Goal: Task Accomplishment & Management: Use online tool/utility

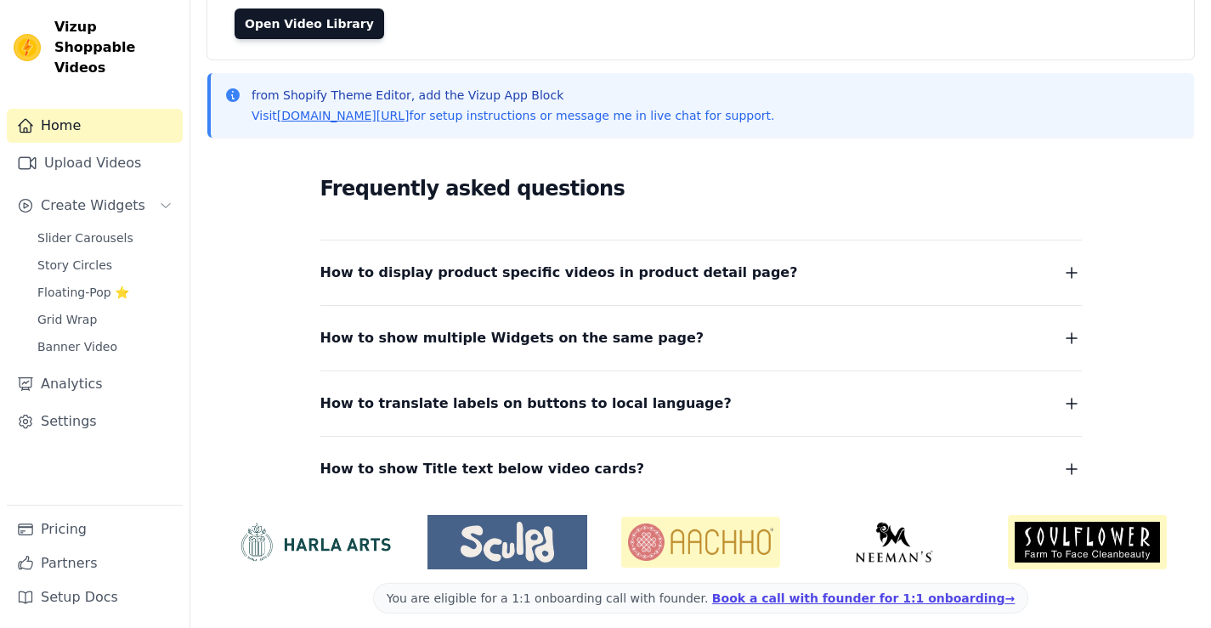
scroll to position [181, 0]
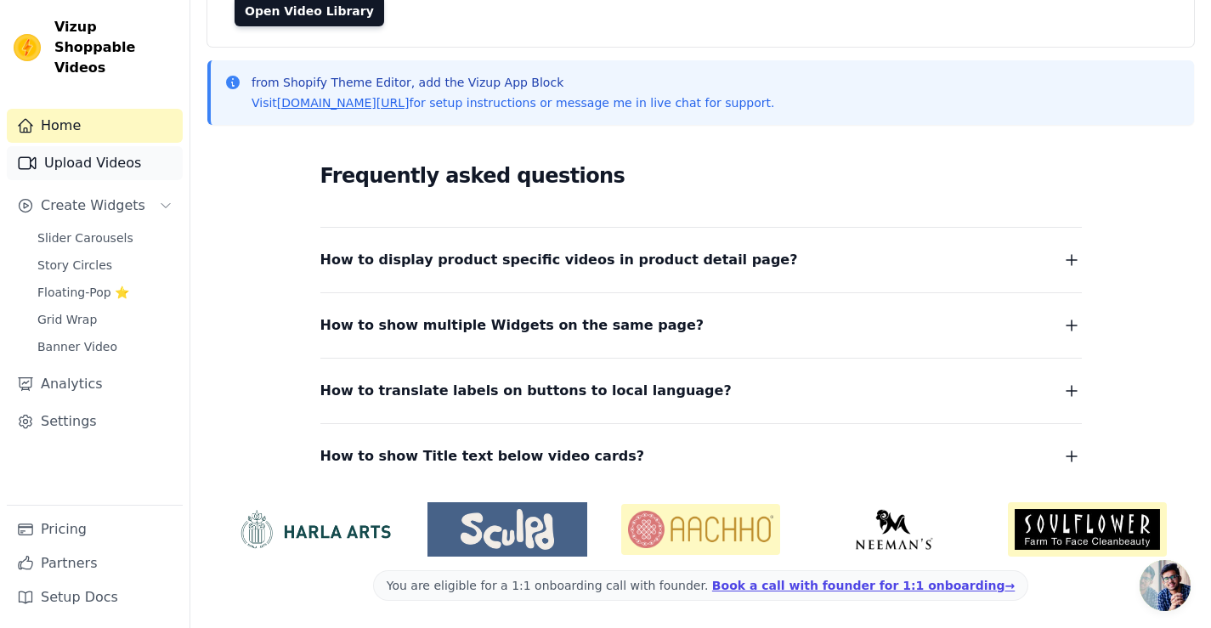
click at [93, 146] on link "Upload Videos" at bounding box center [95, 163] width 176 height 34
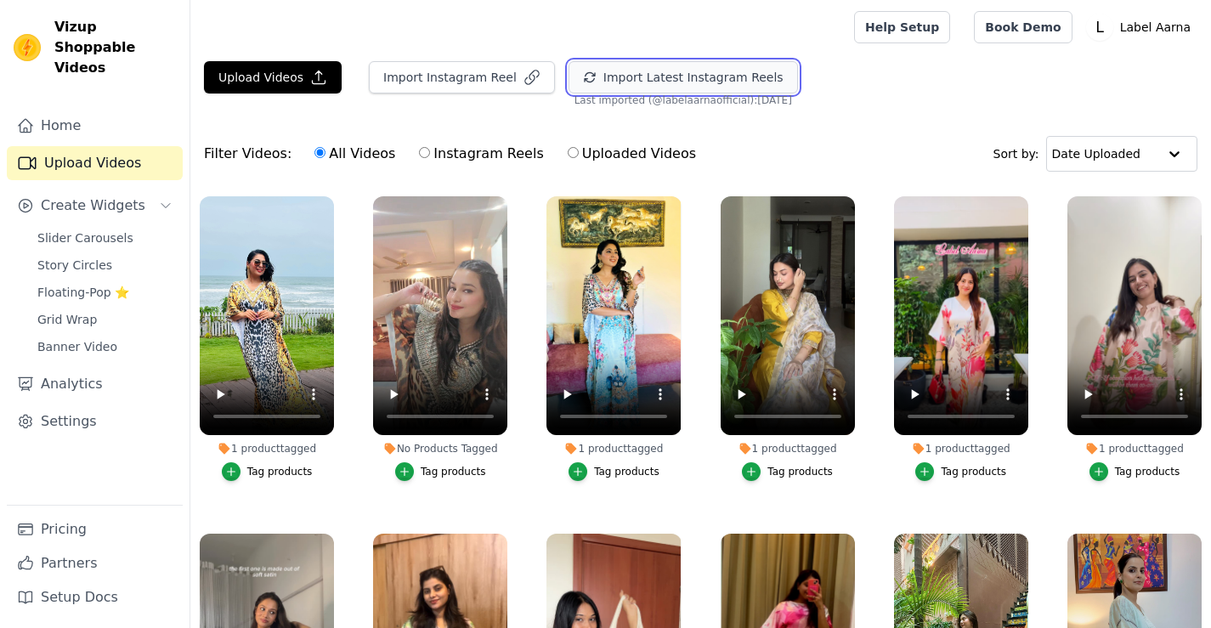
click at [657, 87] on button "Import Latest Instagram Reels" at bounding box center [682, 77] width 229 height 32
click at [662, 76] on button "Import Latest Instagram Reels" at bounding box center [682, 77] width 229 height 32
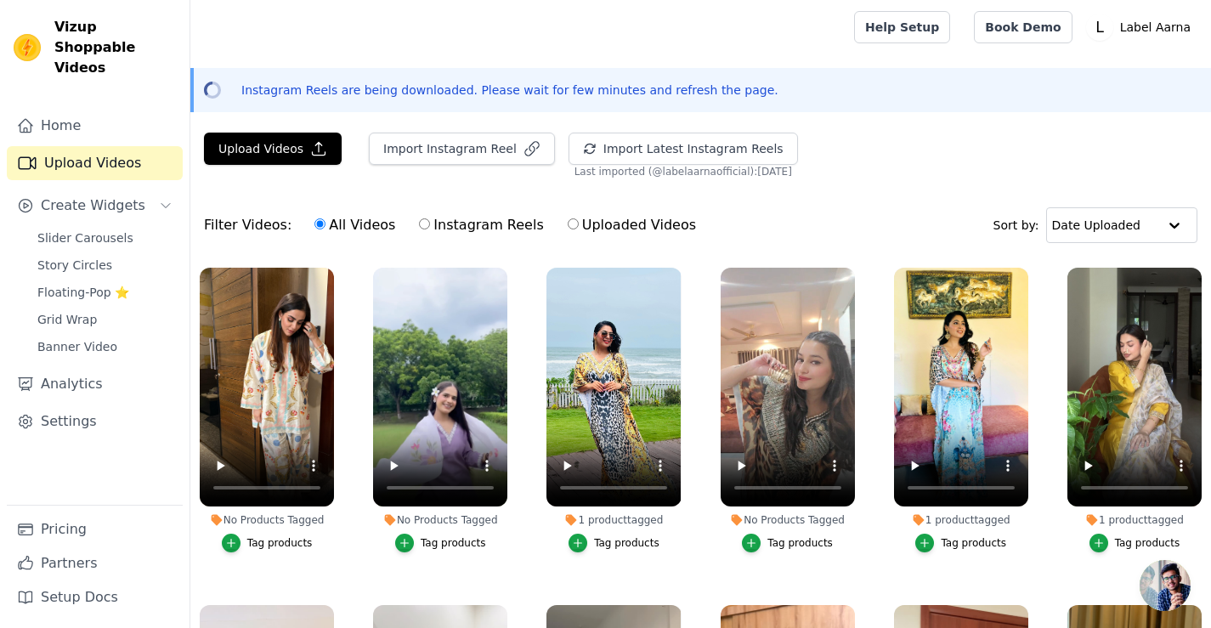
click at [430, 536] on div "Tag products" at bounding box center [452, 543] width 65 height 14
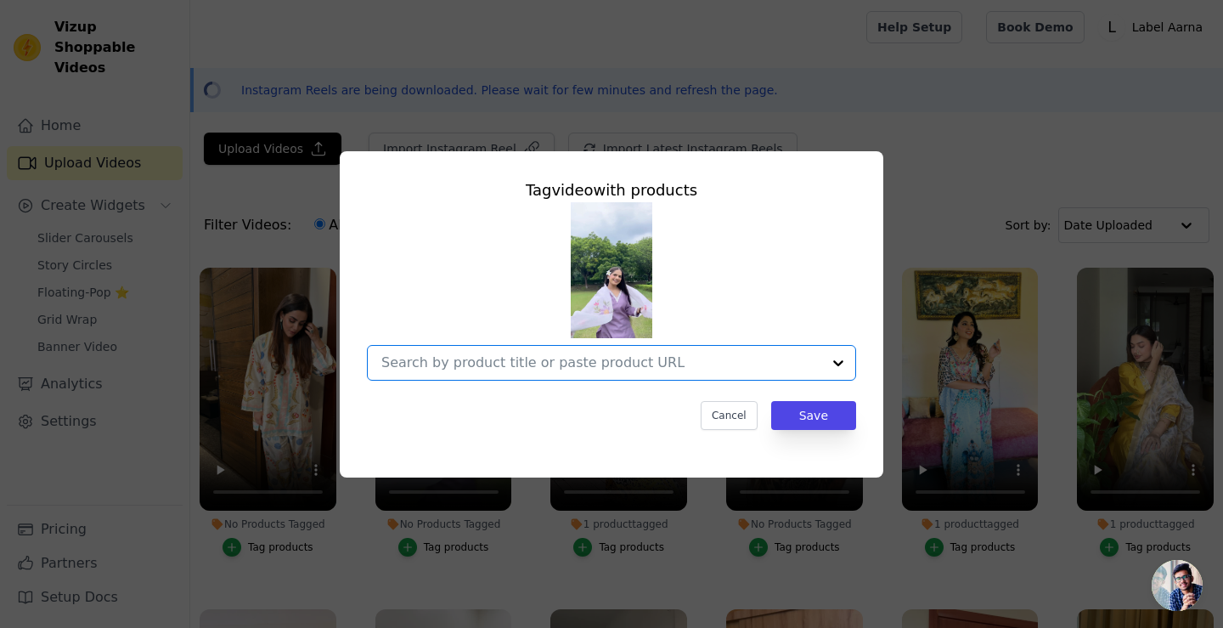
click at [561, 358] on input "No Products Tagged Tag video with products Option undefined, selected. Select i…" at bounding box center [601, 362] width 440 height 16
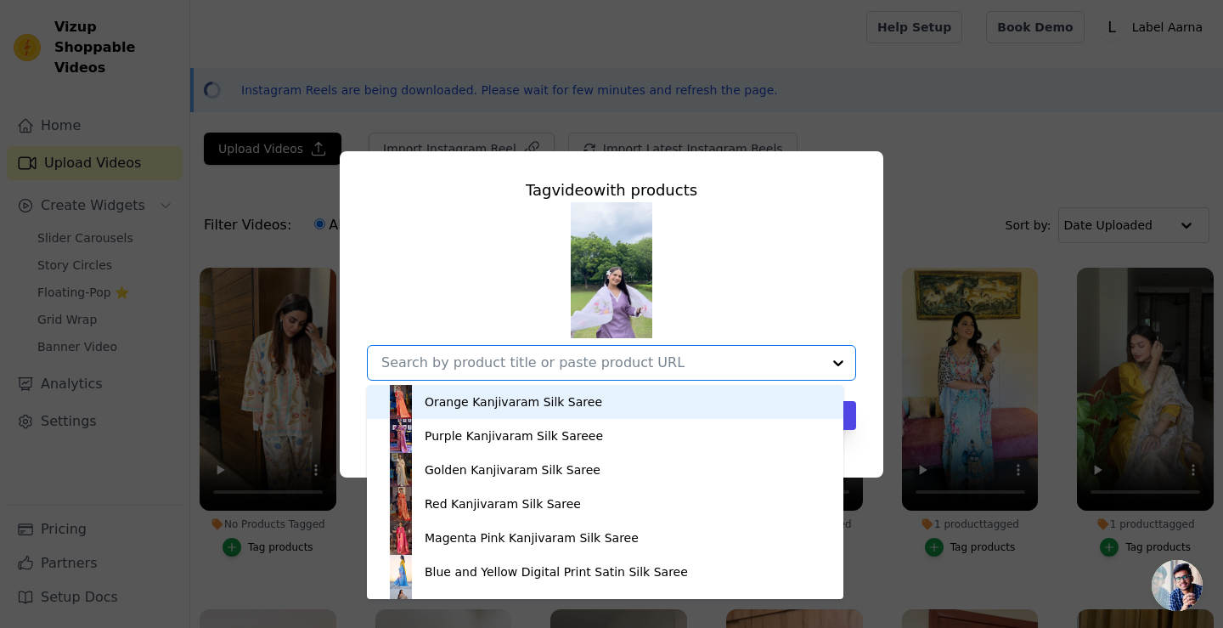
paste input "Timeless Lavender Viscose Silk Women Suit Set with Linen Brush Print Dupatta"
type input "Timeless Lavender Viscose Silk Women Suit Set with Linen Brush Print Dupatta"
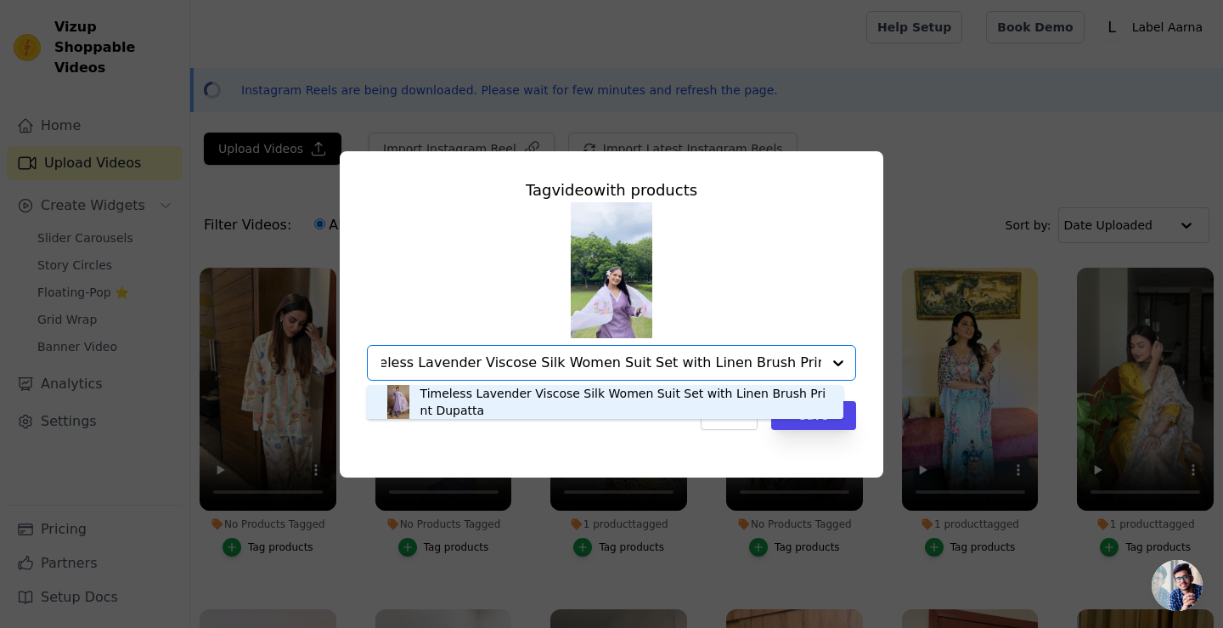
click at [543, 398] on div "Timeless Lavender Viscose Silk Women Suit Set with Linen Brush Print Dupatta" at bounding box center [623, 402] width 406 height 34
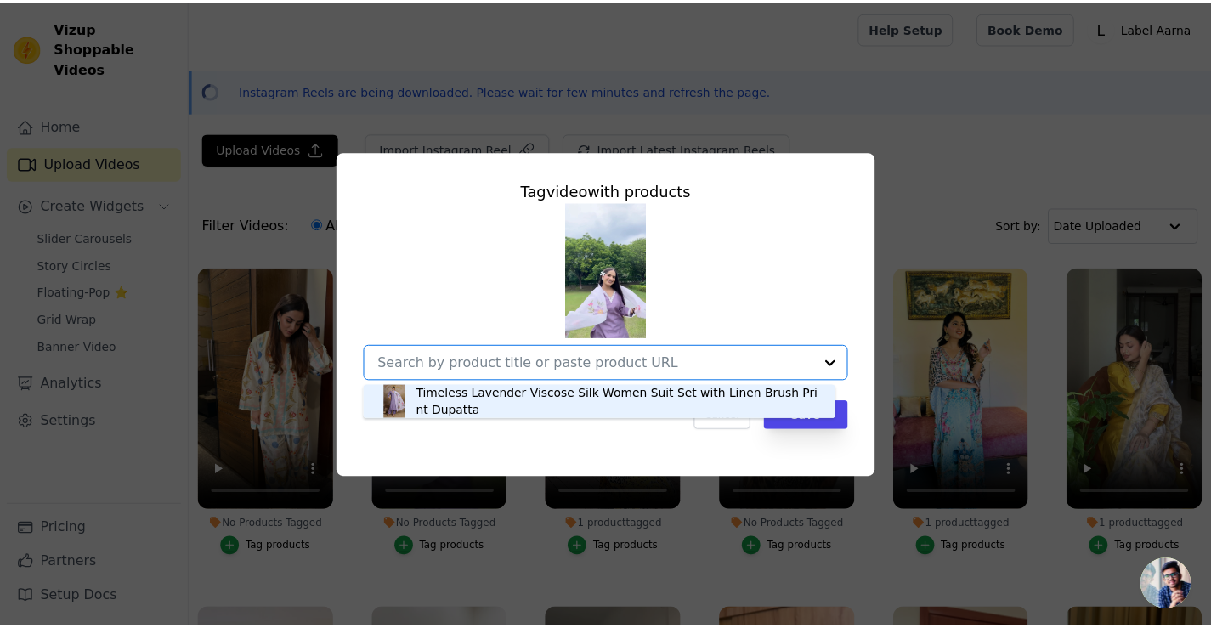
scroll to position [0, 0]
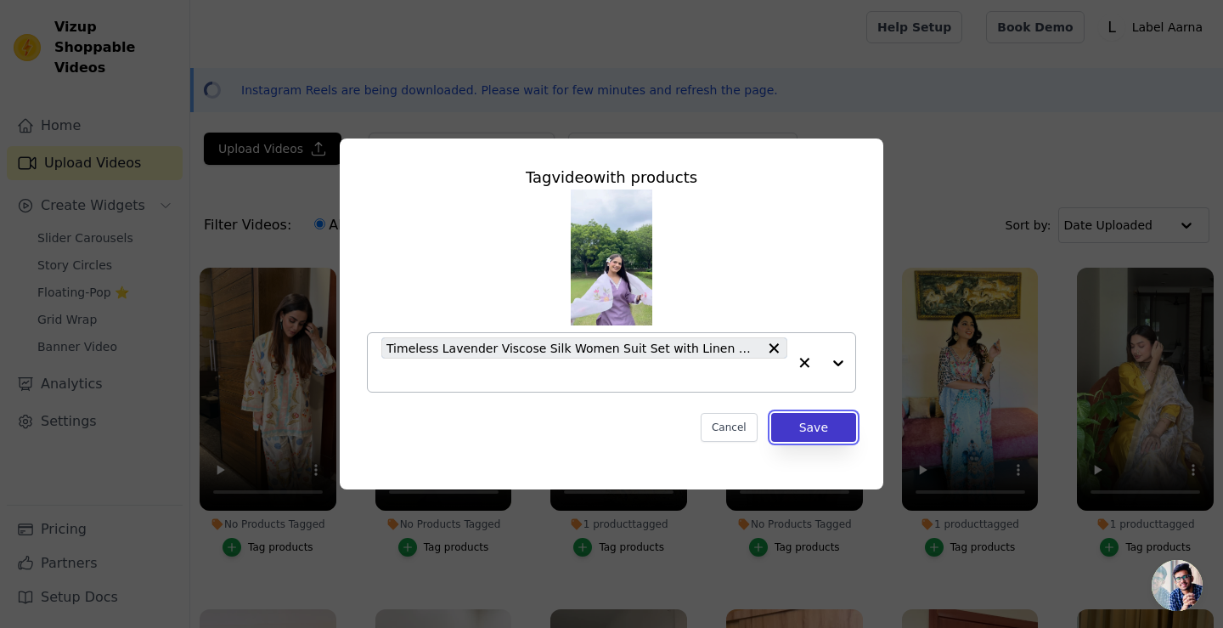
click at [823, 430] on button "Save" at bounding box center [813, 427] width 85 height 29
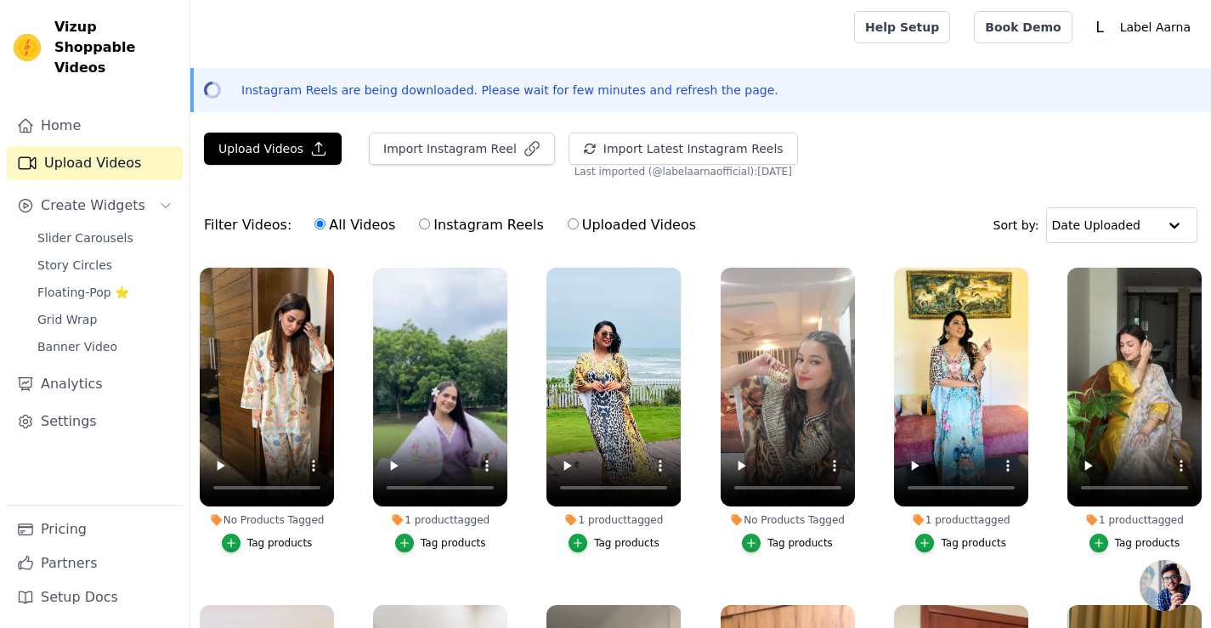
click at [265, 536] on div "Tag products" at bounding box center [279, 543] width 65 height 14
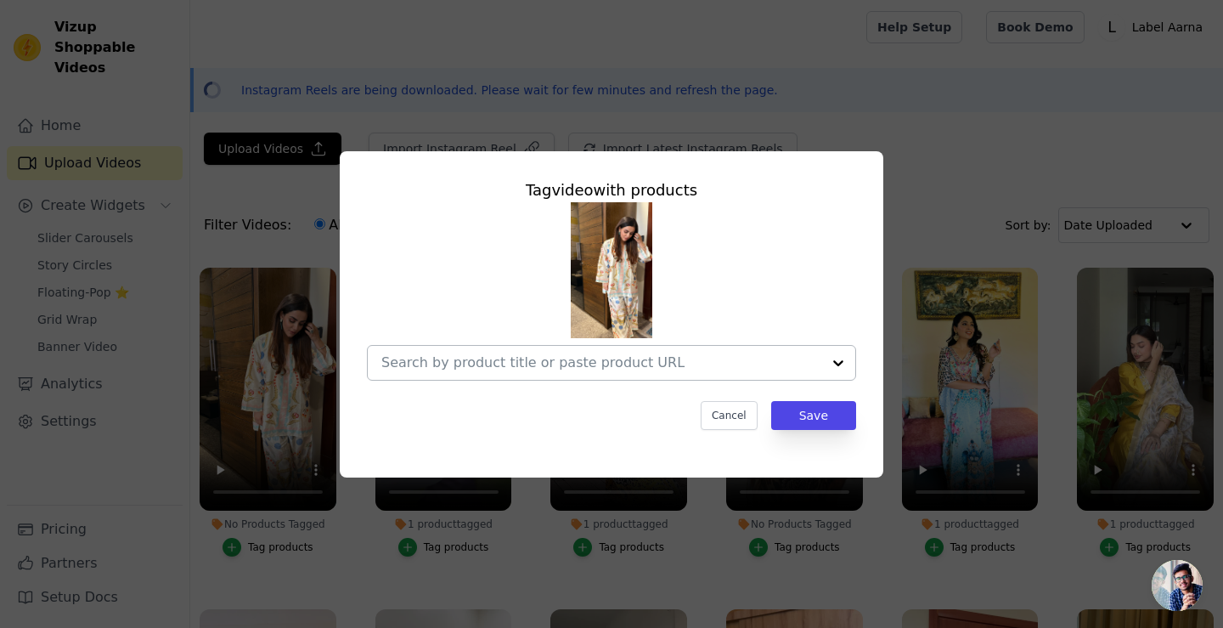
click at [477, 361] on input "No Products Tagged Tag video with products Cancel Save Tag products" at bounding box center [601, 362] width 440 height 16
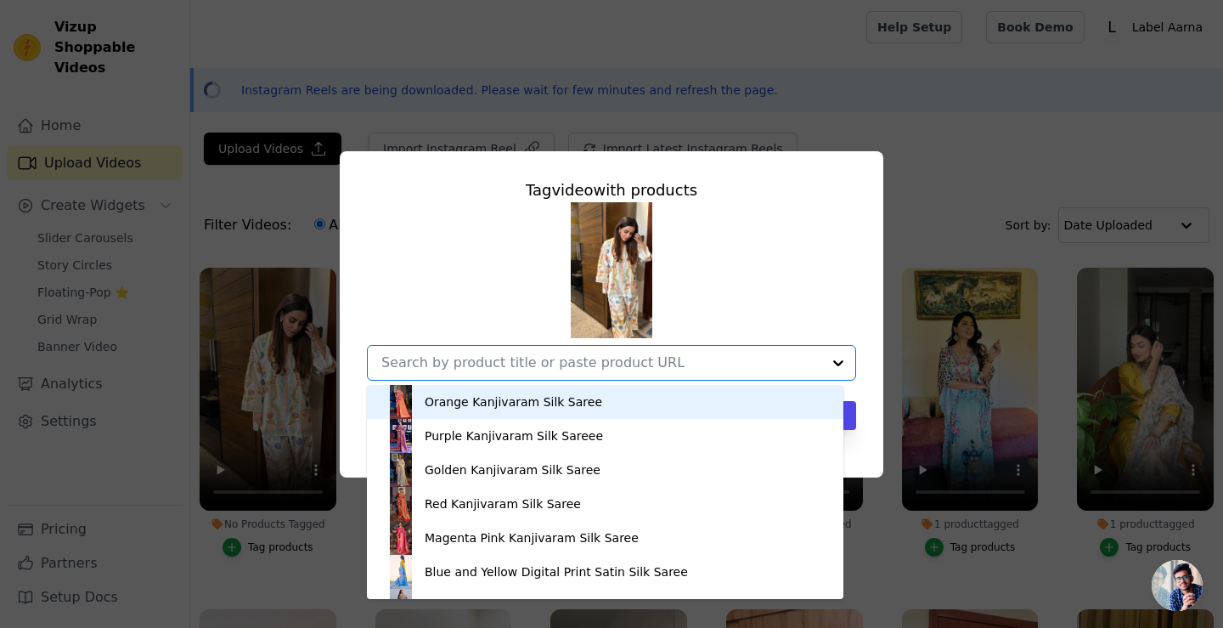
paste input "Pearl Dewdrop Silk Crepe Women Co-ord Set with Digital Print | Top and Bottom"
type input "Pearl Dewdrop Silk Crepe Women Co-ord Set with Digital Print | Top and Bottom"
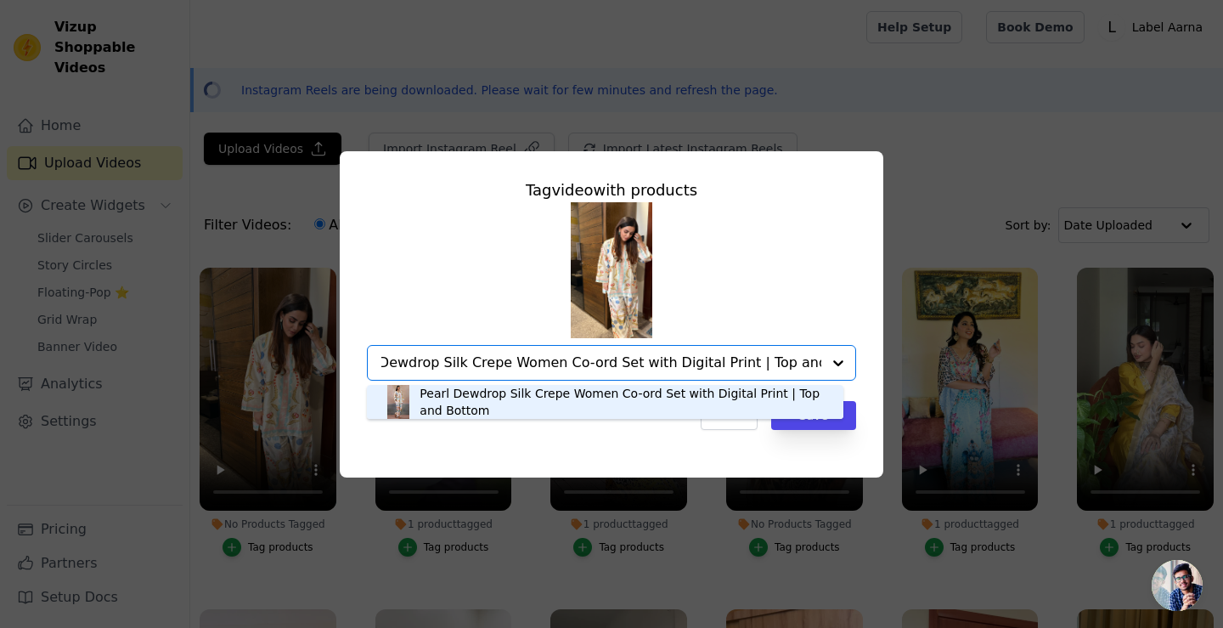
click at [505, 404] on div "Pearl Dewdrop Silk Crepe Women Co-ord Set with Digital Print | Top and Bottom" at bounding box center [623, 402] width 407 height 34
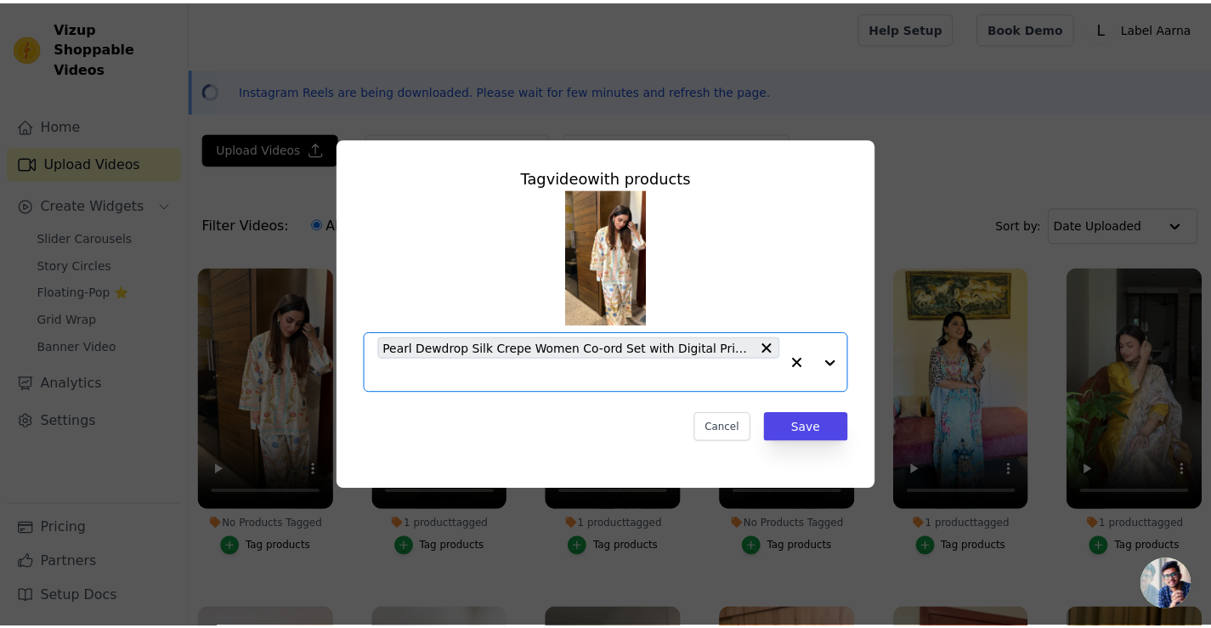
scroll to position [0, 0]
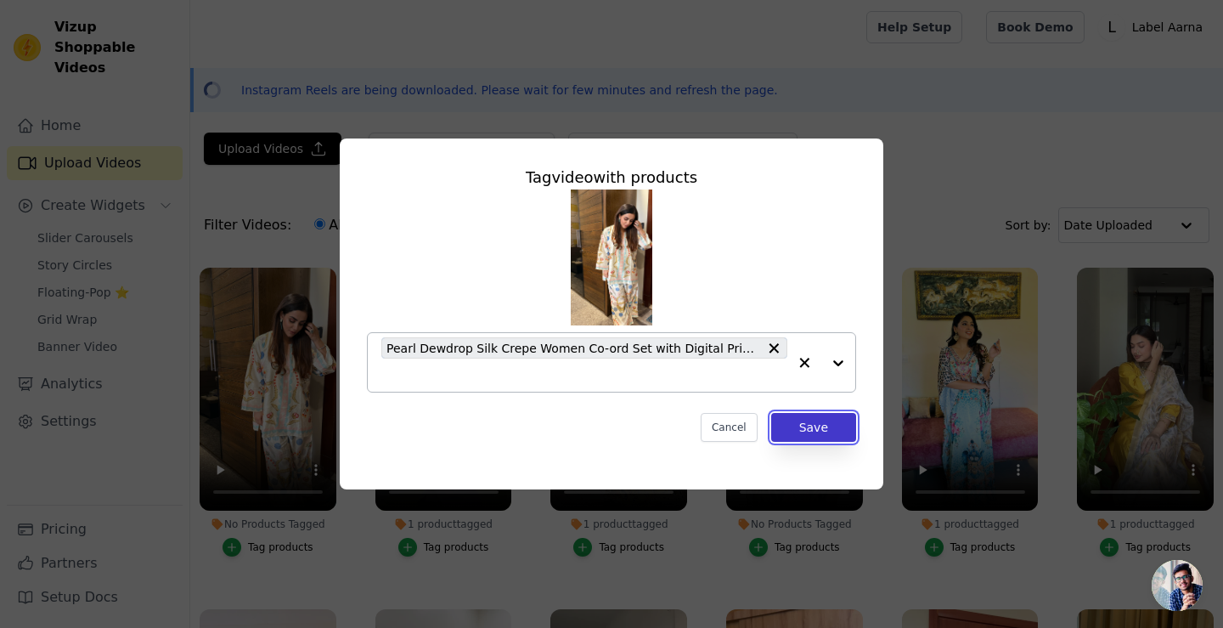
click at [812, 427] on button "Save" at bounding box center [813, 427] width 85 height 29
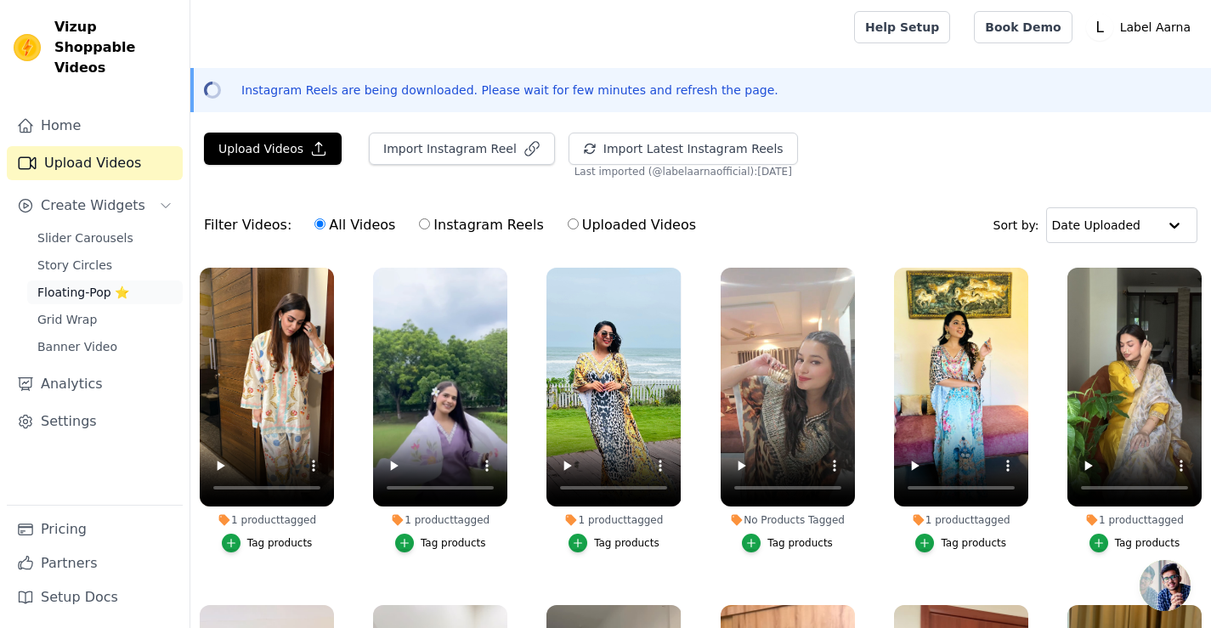
click at [116, 284] on span "Floating-Pop ⭐" at bounding box center [83, 292] width 92 height 17
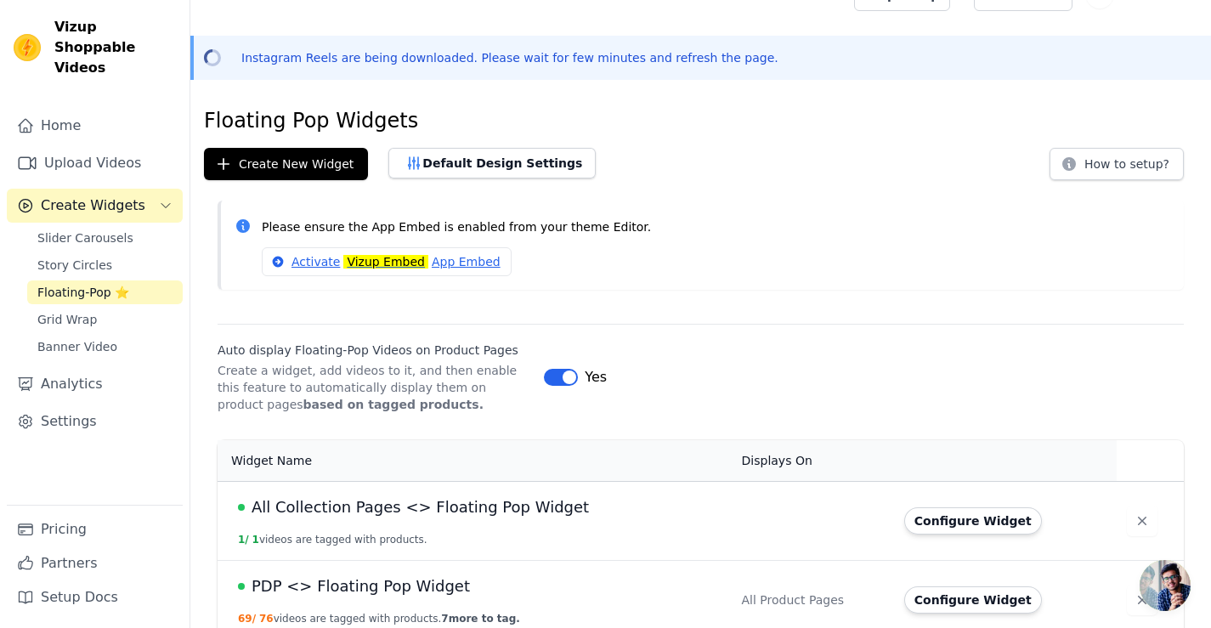
scroll to position [50, 0]
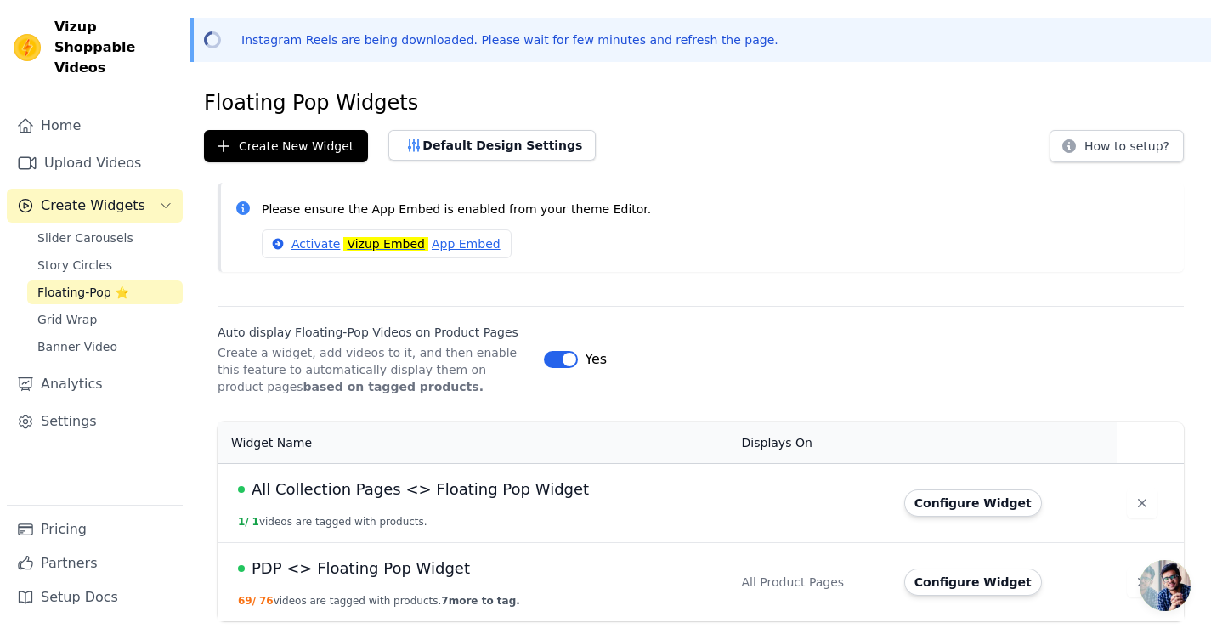
click at [409, 567] on span "PDP <> Floating Pop Widget" at bounding box center [360, 568] width 218 height 24
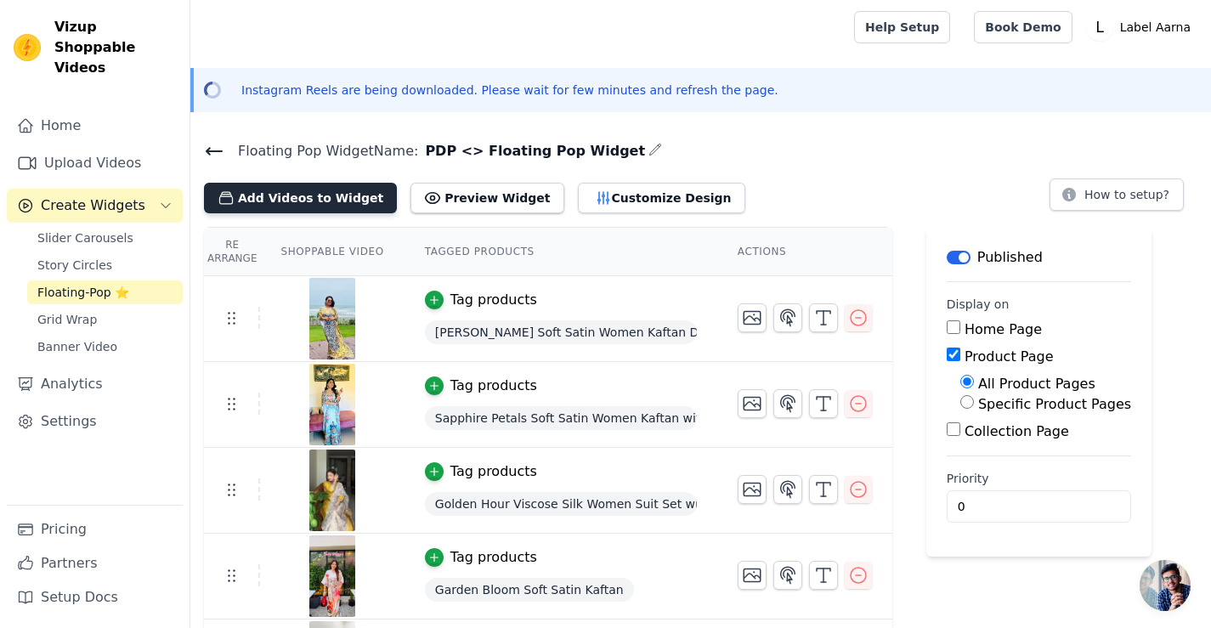
click at [325, 199] on button "Add Videos to Widget" at bounding box center [300, 198] width 193 height 31
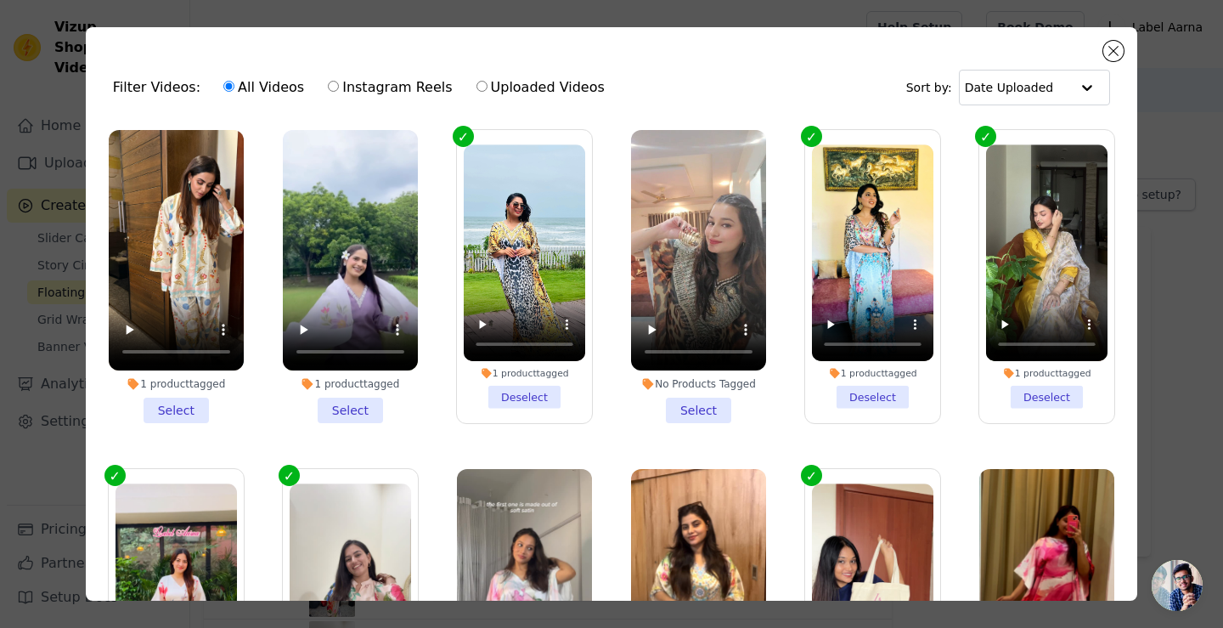
click at [364, 405] on li "1 product tagged Select" at bounding box center [350, 276] width 135 height 293
click at [0, 0] on input "1 product tagged Select" at bounding box center [0, 0] width 0 height 0
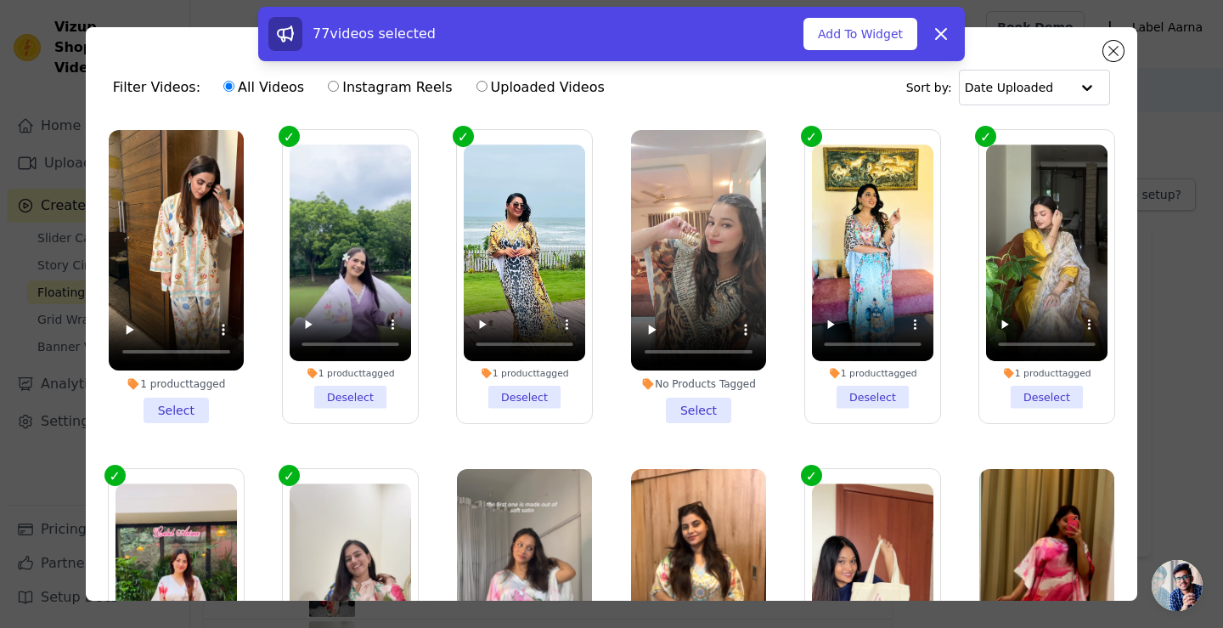
click at [181, 406] on li "1 product tagged Select" at bounding box center [176, 276] width 135 height 293
click at [0, 0] on input "1 product tagged Select" at bounding box center [0, 0] width 0 height 0
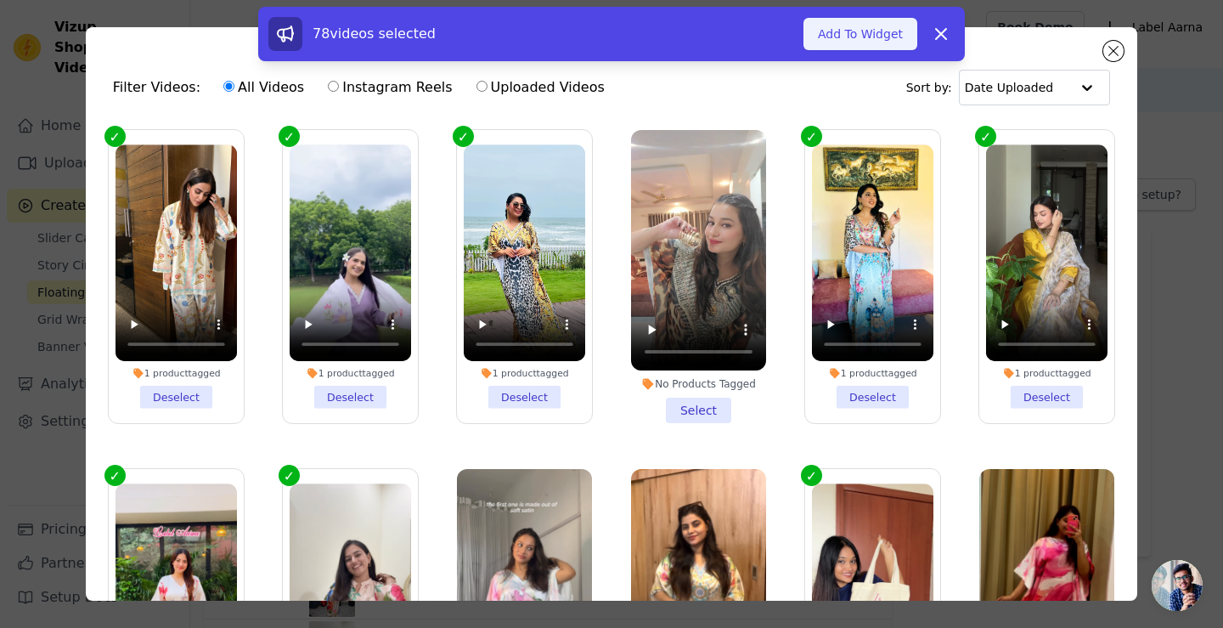
click at [846, 34] on button "Add To Widget" at bounding box center [861, 34] width 114 height 32
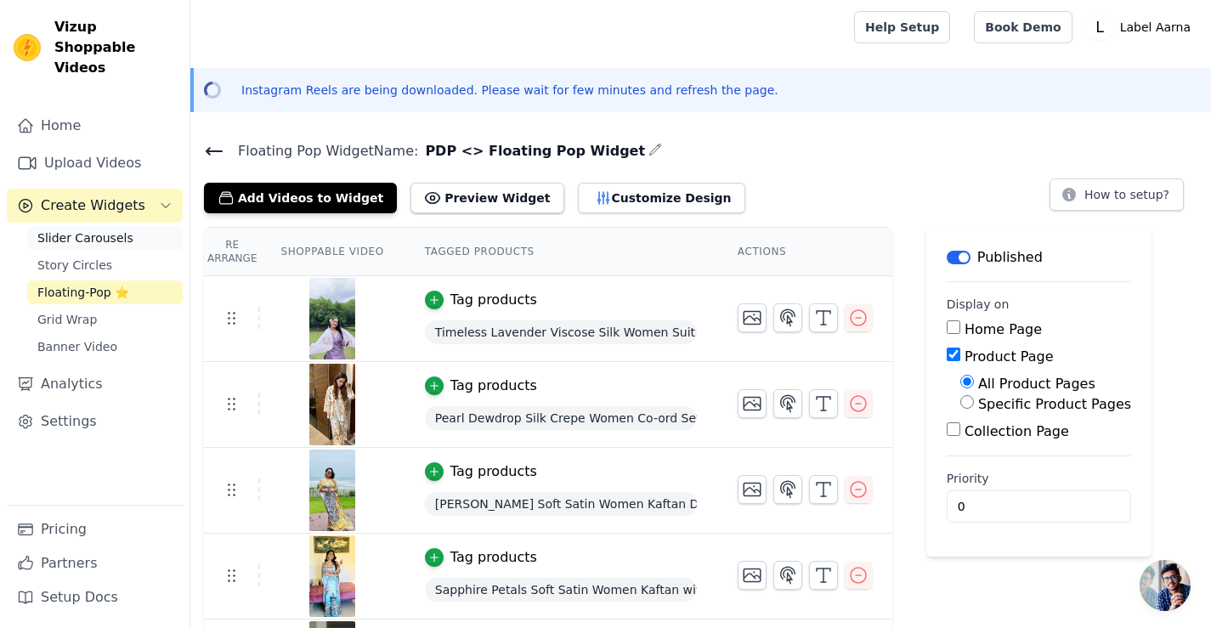
click at [102, 229] on span "Slider Carousels" at bounding box center [85, 237] width 96 height 17
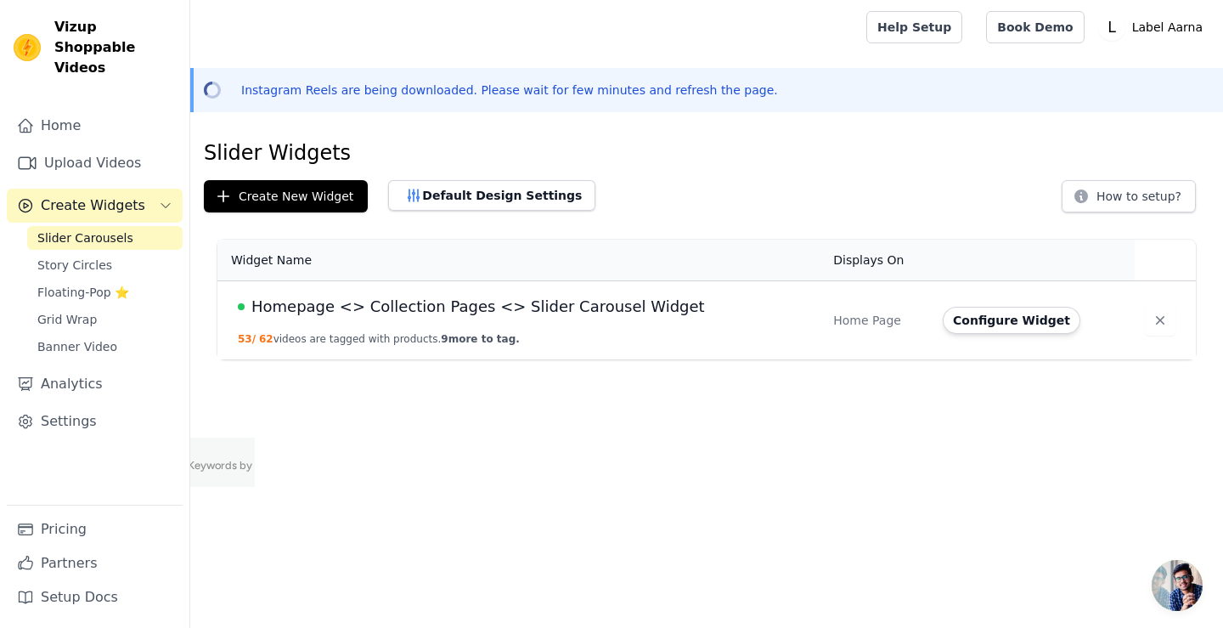
click at [440, 310] on span "Homepage <> Collection Pages <> Slider Carousel Widget" at bounding box center [478, 307] width 454 height 24
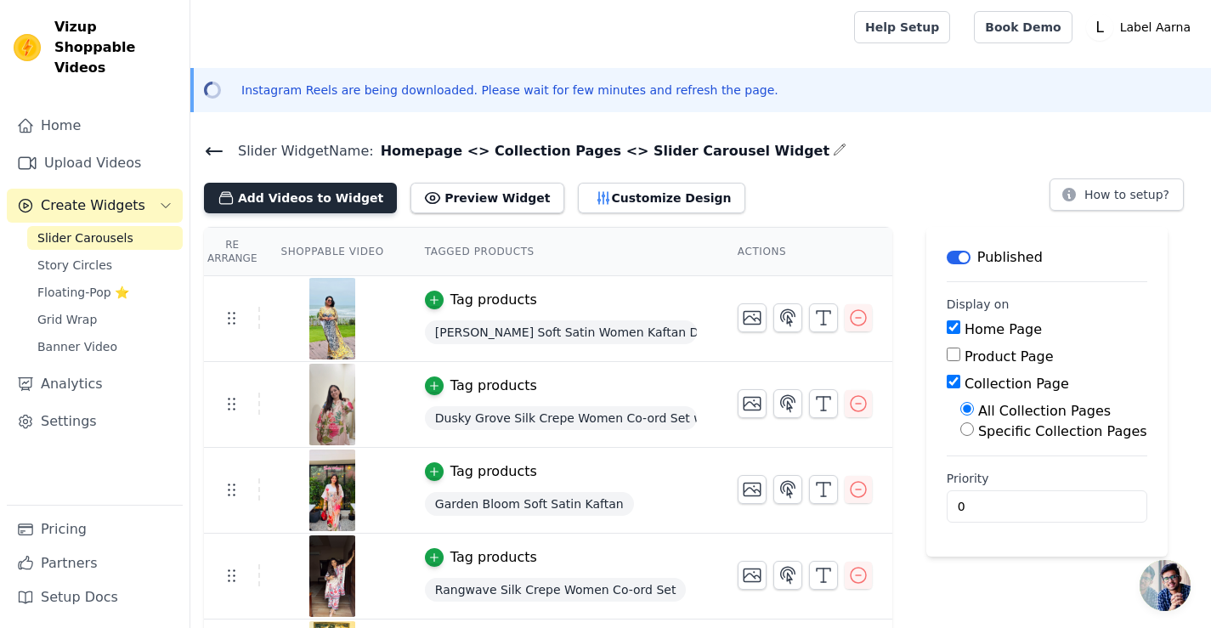
click at [292, 201] on button "Add Videos to Widget" at bounding box center [300, 198] width 193 height 31
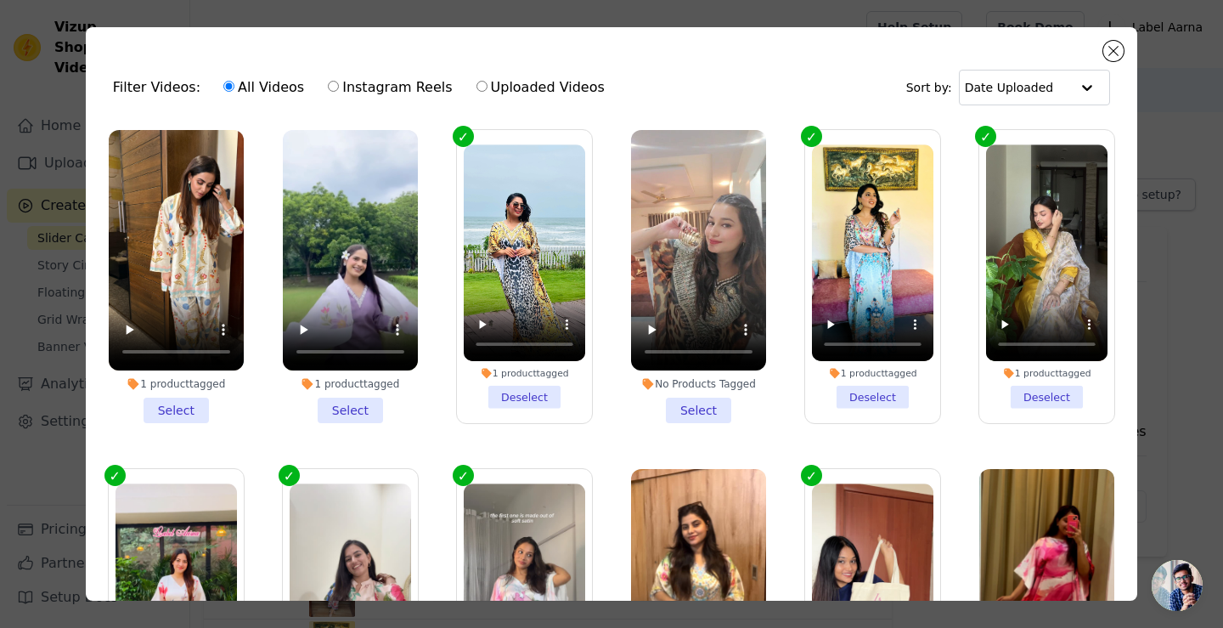
click at [339, 412] on li "1 product tagged Select" at bounding box center [350, 276] width 135 height 293
click at [0, 0] on input "1 product tagged Select" at bounding box center [0, 0] width 0 height 0
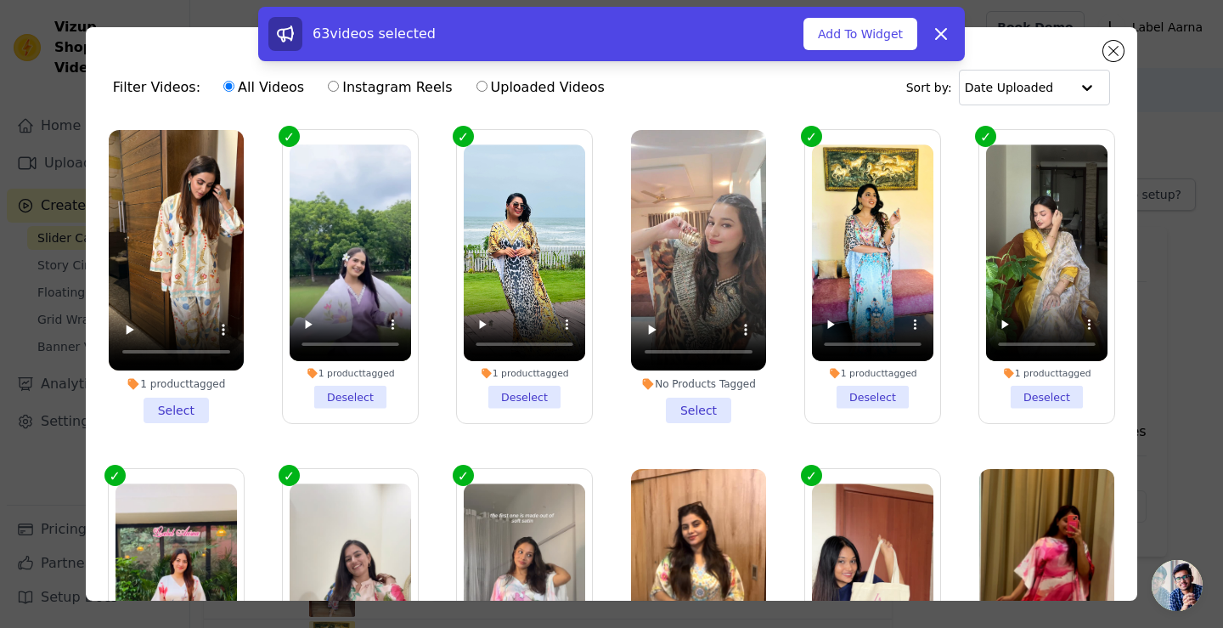
click at [173, 404] on li "1 product tagged Select" at bounding box center [176, 276] width 135 height 293
click at [0, 0] on input "1 product tagged Select" at bounding box center [0, 0] width 0 height 0
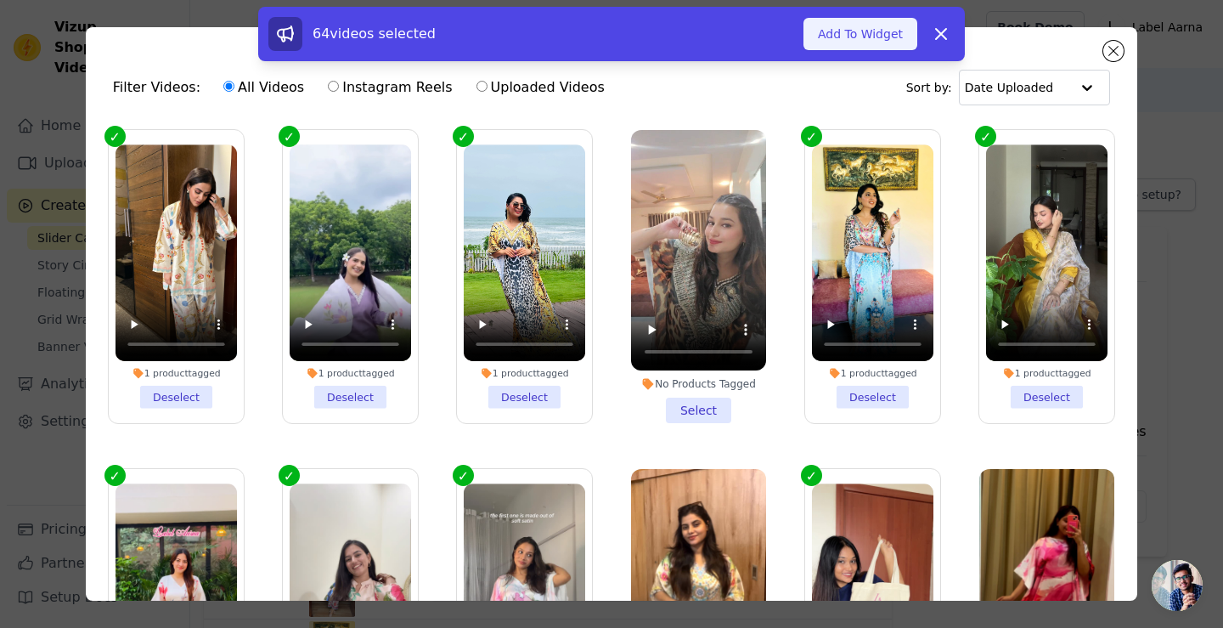
click at [859, 35] on button "Add To Widget" at bounding box center [861, 34] width 114 height 32
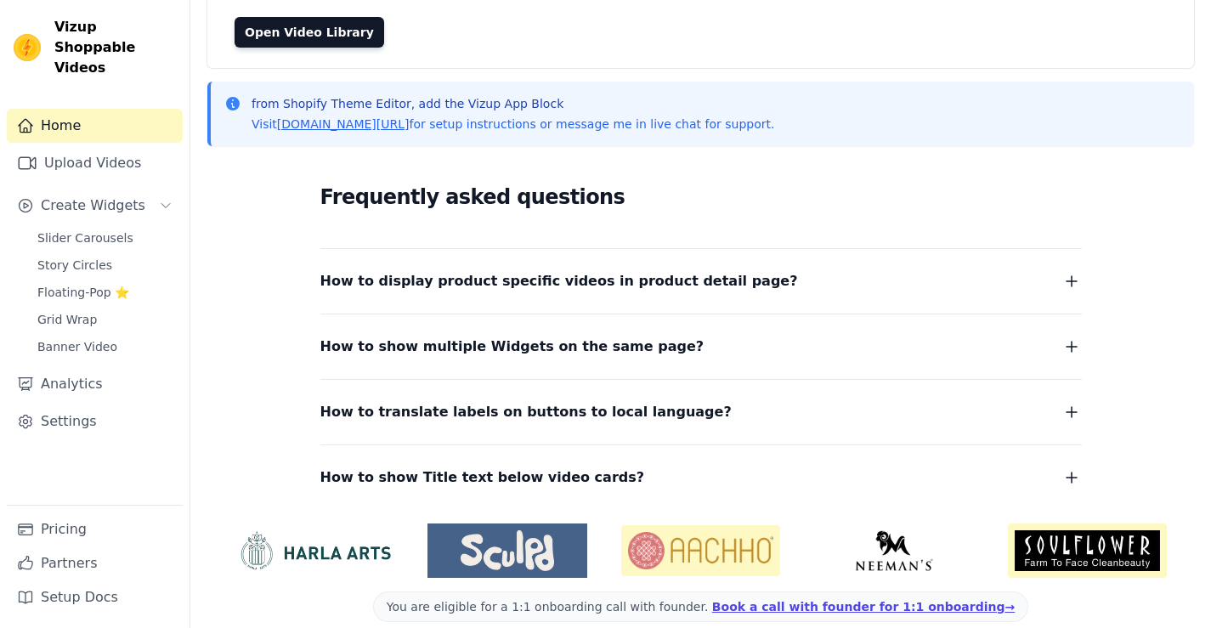
scroll to position [181, 0]
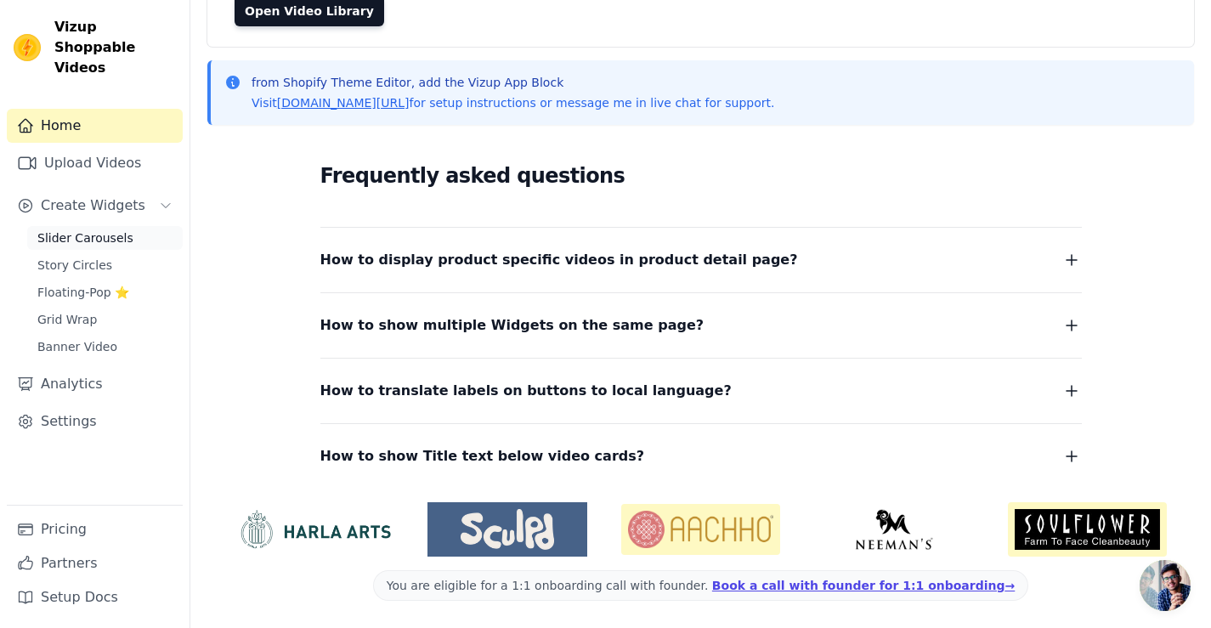
click at [93, 229] on span "Slider Carousels" at bounding box center [85, 237] width 96 height 17
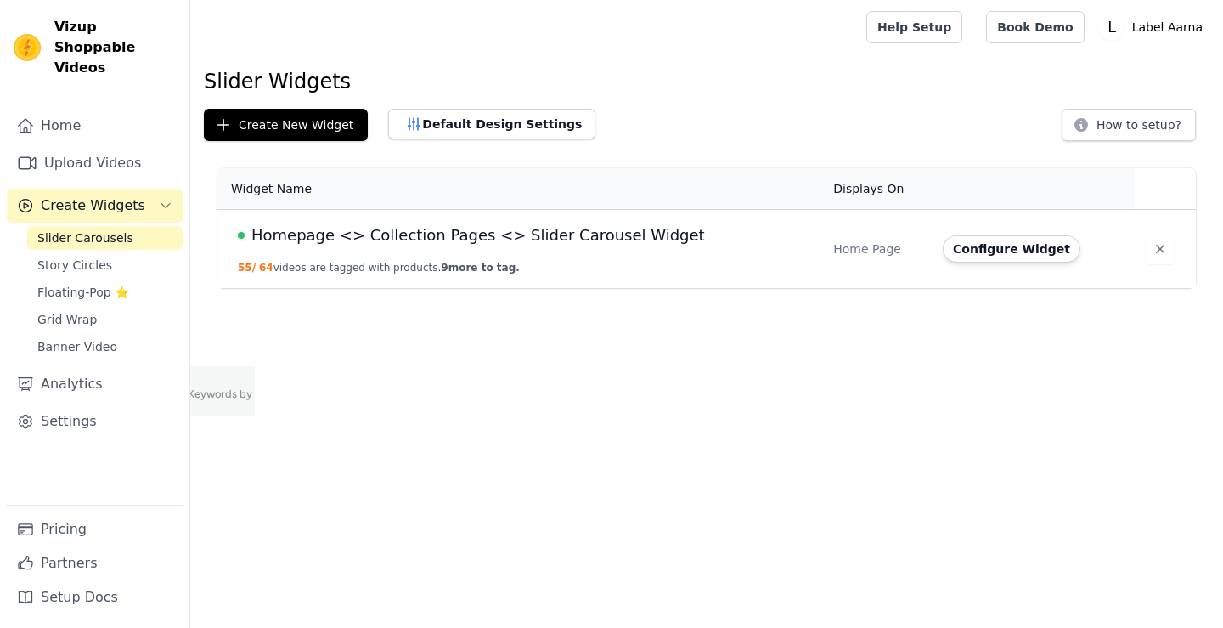
click at [528, 234] on span "Homepage <> Collection Pages <> Slider Carousel Widget" at bounding box center [478, 235] width 454 height 24
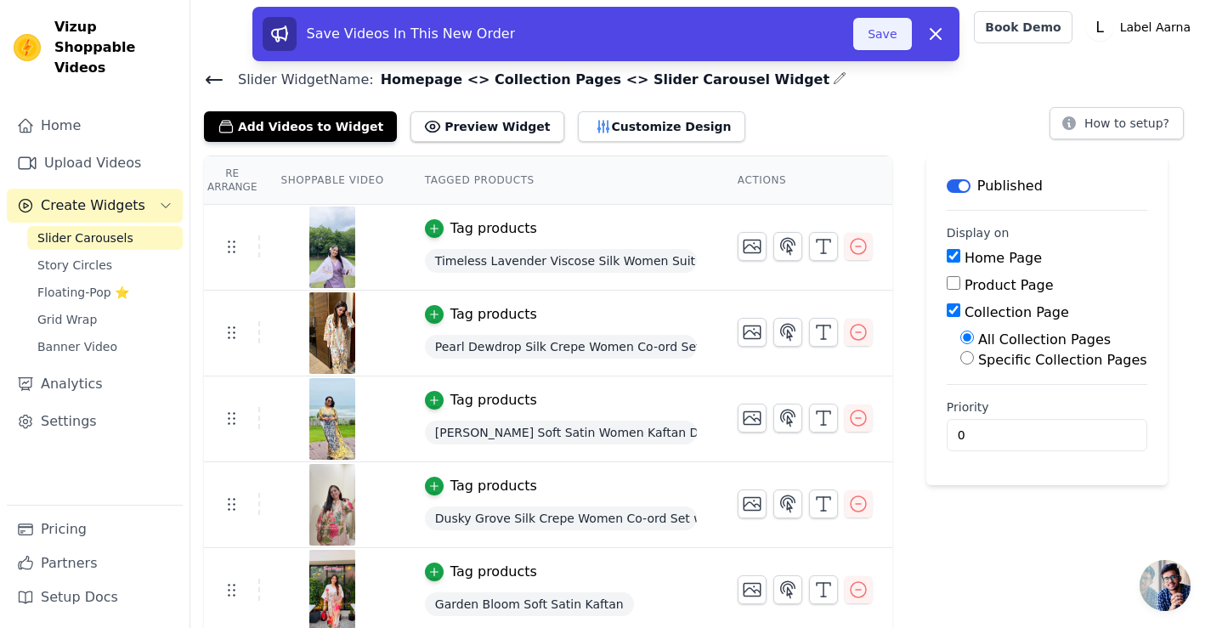
click at [889, 31] on button "Save" at bounding box center [882, 34] width 58 height 32
